Goal: Find specific page/section: Find specific page/section

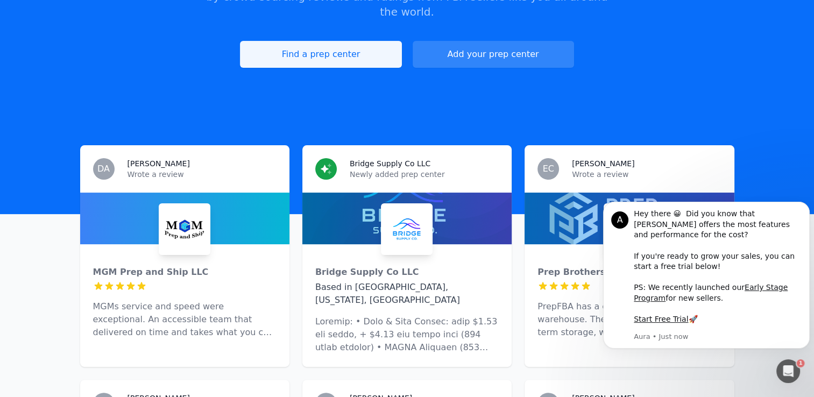
click at [310, 41] on link "Find a prep center" at bounding box center [320, 54] width 161 height 27
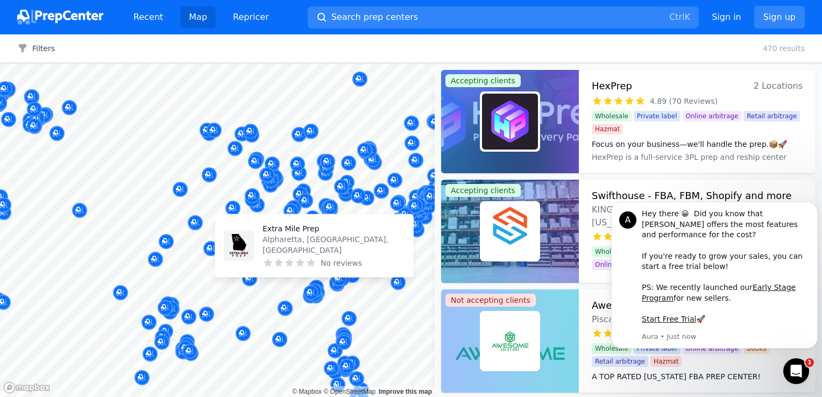
drag, startPoint x: 319, startPoint y: 287, endPoint x: 236, endPoint y: 189, distance: 128.3
click at [232, 184] on body "Recent Map Repricer Search prep centers Ctrl K Open main menu Sign in Sign up F…" at bounding box center [411, 198] width 822 height 397
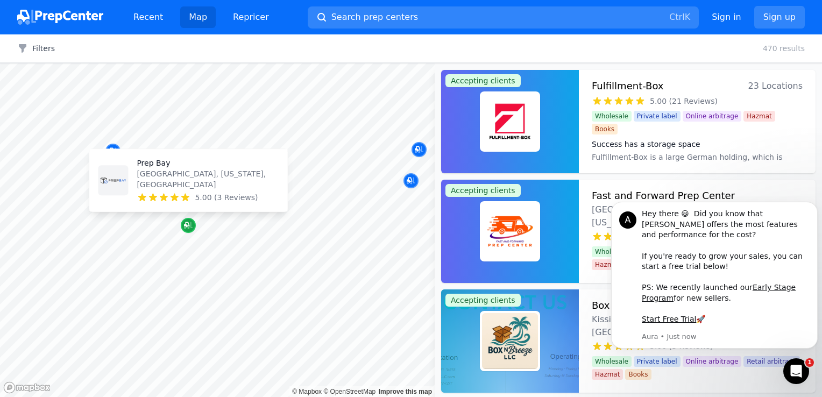
click at [186, 223] on icon "Map marker" at bounding box center [186, 224] width 5 height 5
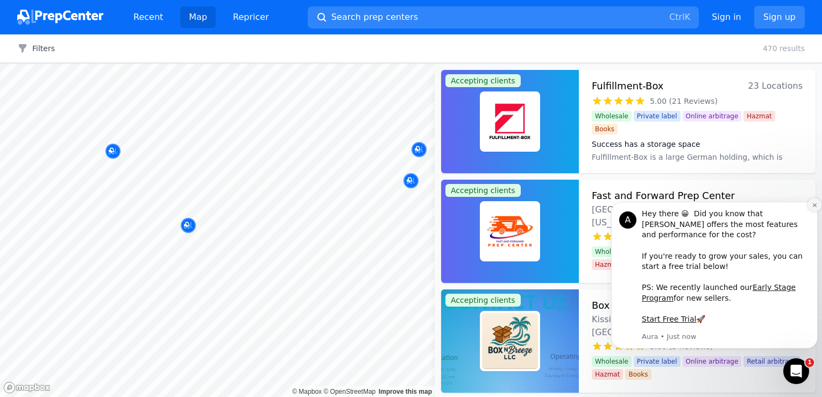
click at [812, 208] on icon "Dismiss notification" at bounding box center [815, 205] width 6 height 6
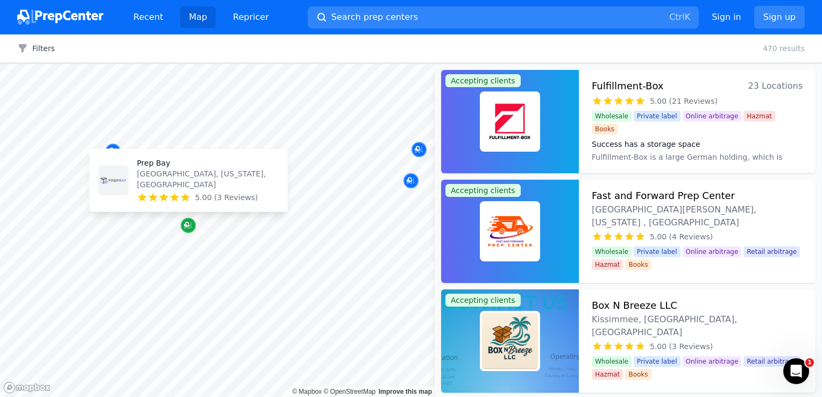
click at [186, 228] on icon "Map marker" at bounding box center [188, 225] width 9 height 7
click at [166, 181] on p "[GEOGRAPHIC_DATA], [US_STATE], [GEOGRAPHIC_DATA]" at bounding box center [208, 179] width 142 height 22
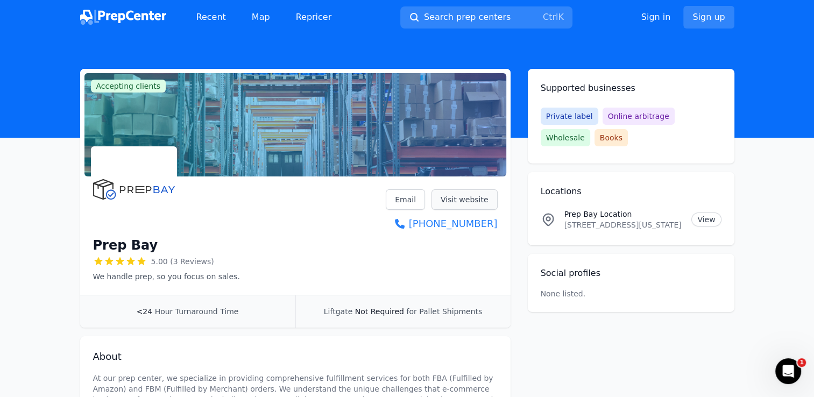
click at [449, 202] on link "Visit website" at bounding box center [465, 199] width 66 height 20
